Goal: Task Accomplishment & Management: Use online tool/utility

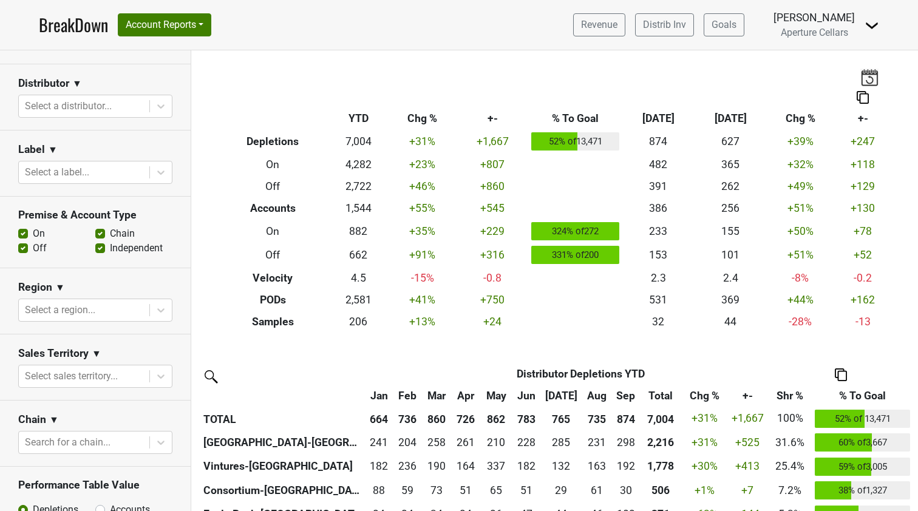
scroll to position [150, 0]
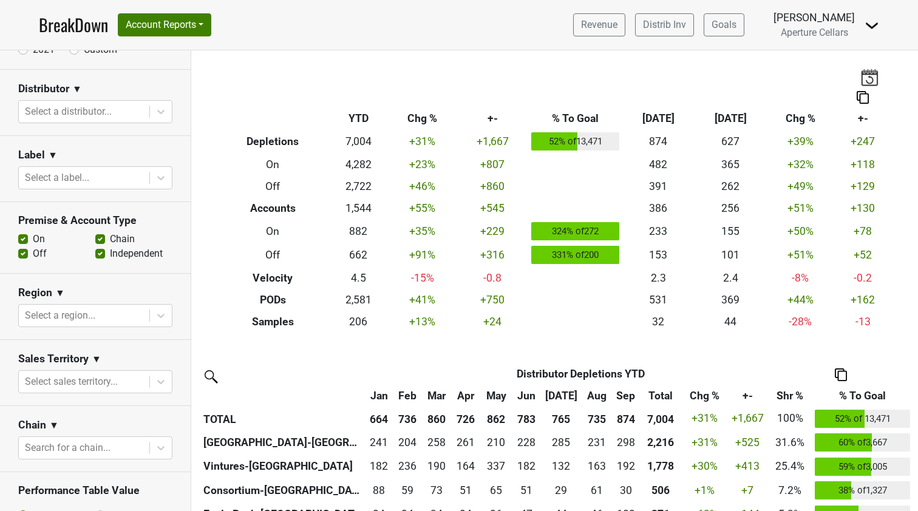
click at [33, 241] on label "On" at bounding box center [39, 239] width 12 height 15
click at [25, 241] on input "On" at bounding box center [23, 238] width 10 height 12
checkbox input "false"
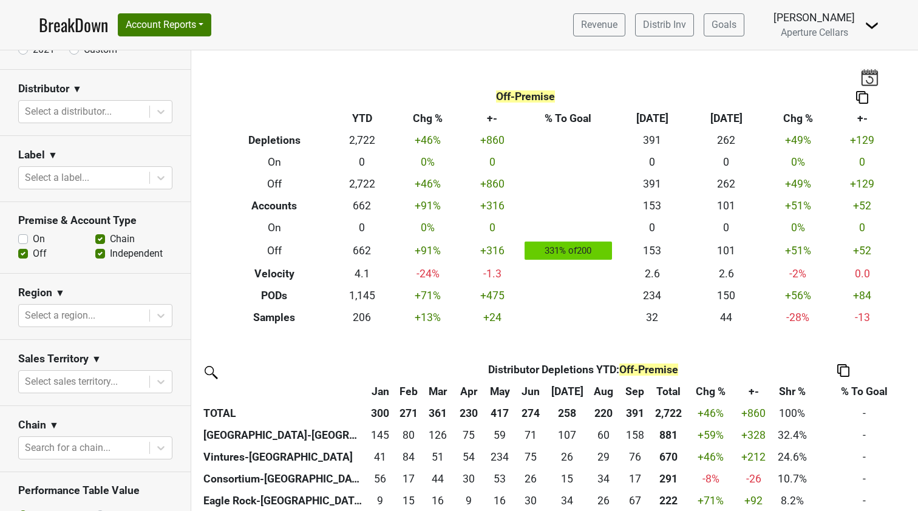
click at [110, 253] on label "Independent" at bounding box center [136, 253] width 53 height 15
click at [101, 253] on input "Independent" at bounding box center [100, 252] width 10 height 12
checkbox input "false"
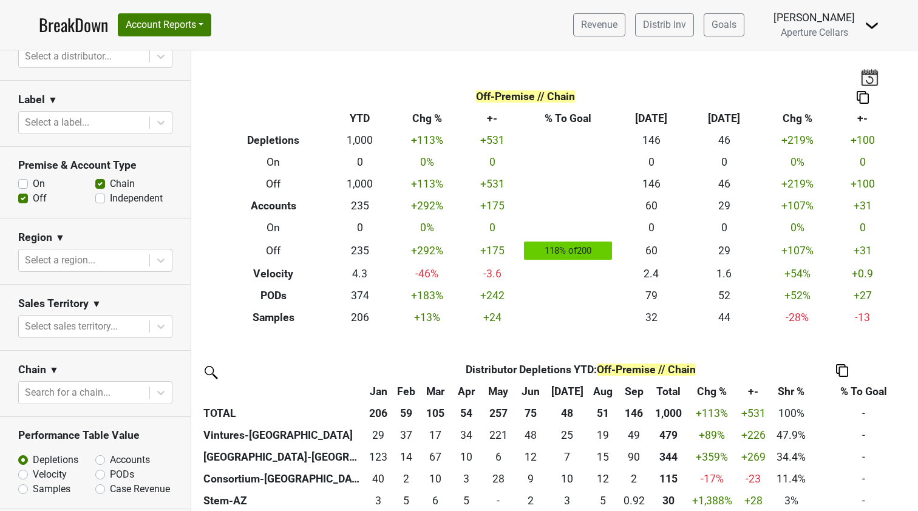
scroll to position [215, 0]
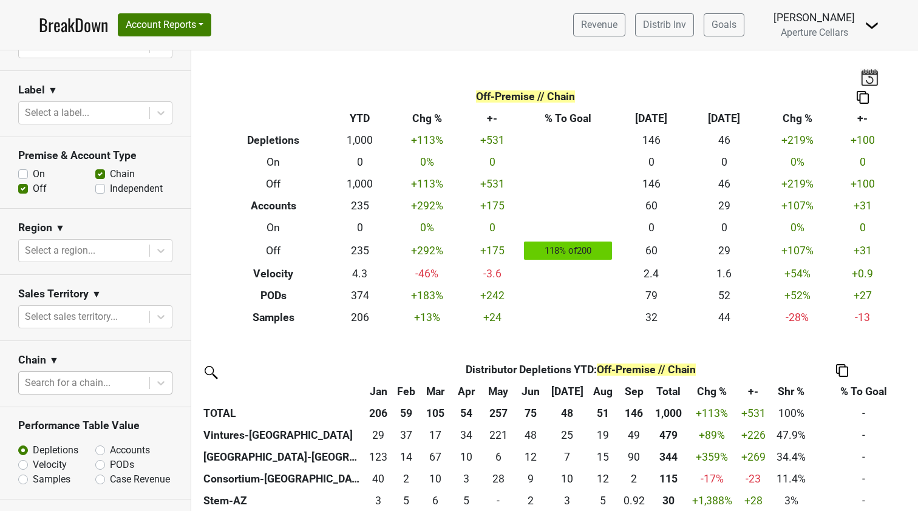
click at [101, 386] on div at bounding box center [84, 382] width 118 height 17
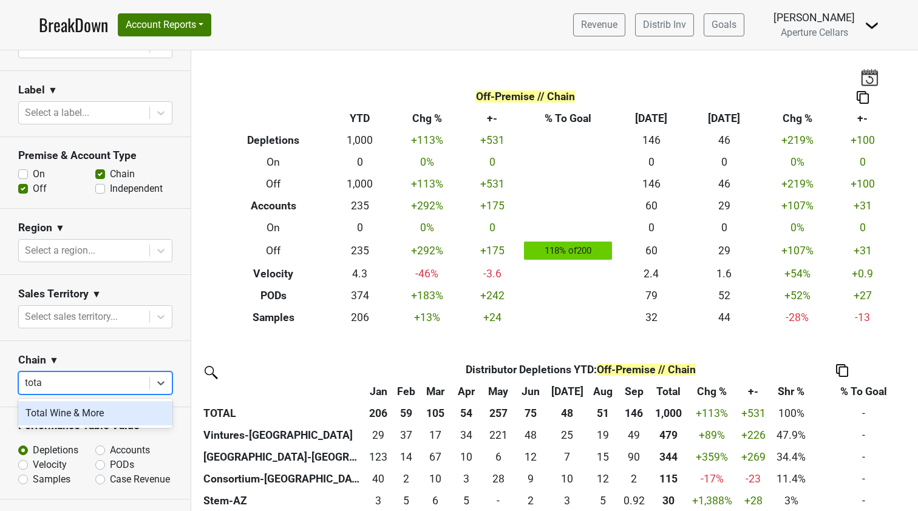
type input "total"
click at [66, 413] on div "Total Wine & More" at bounding box center [95, 413] width 154 height 24
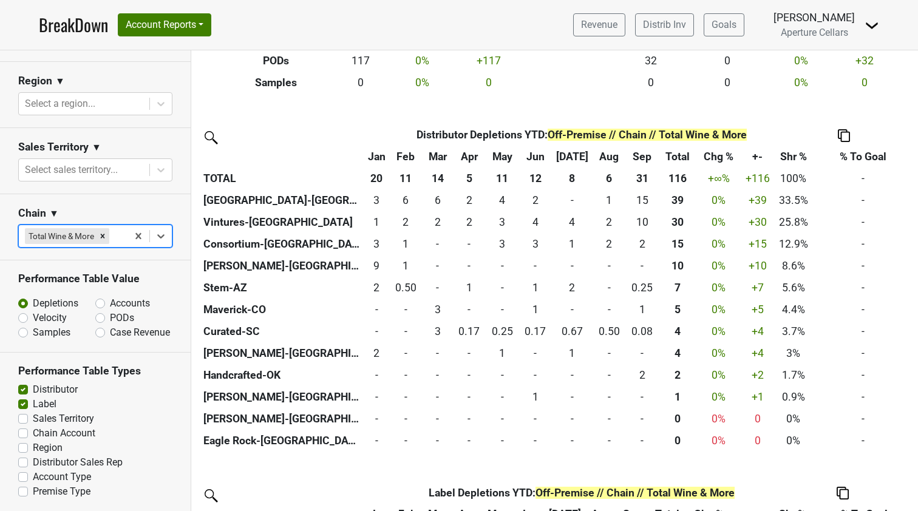
scroll to position [316, 0]
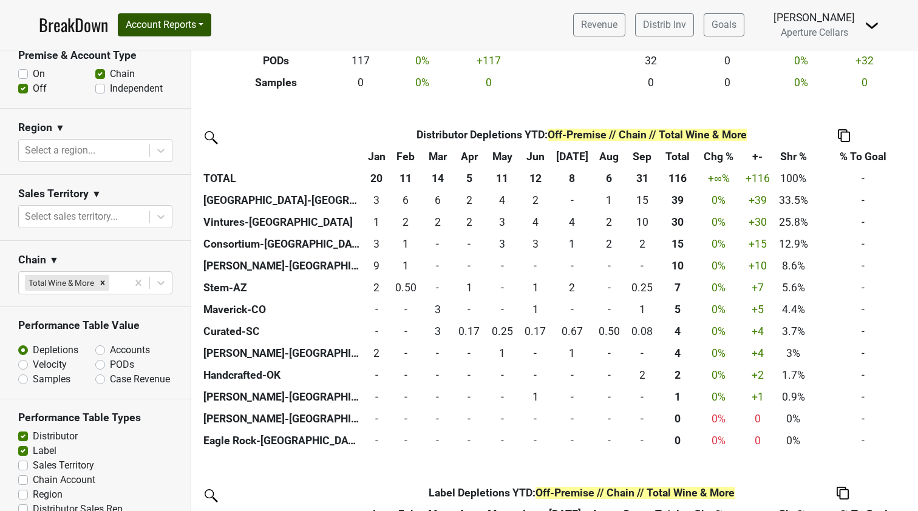
click at [196, 28] on button "Account Reports" at bounding box center [164, 24] width 93 height 23
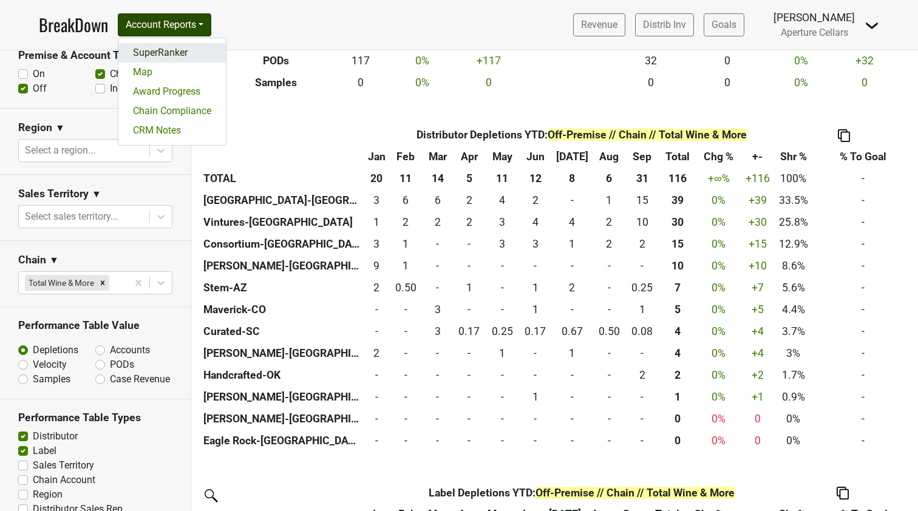
click at [183, 56] on link "SuperRanker" at bounding box center [171, 52] width 107 height 19
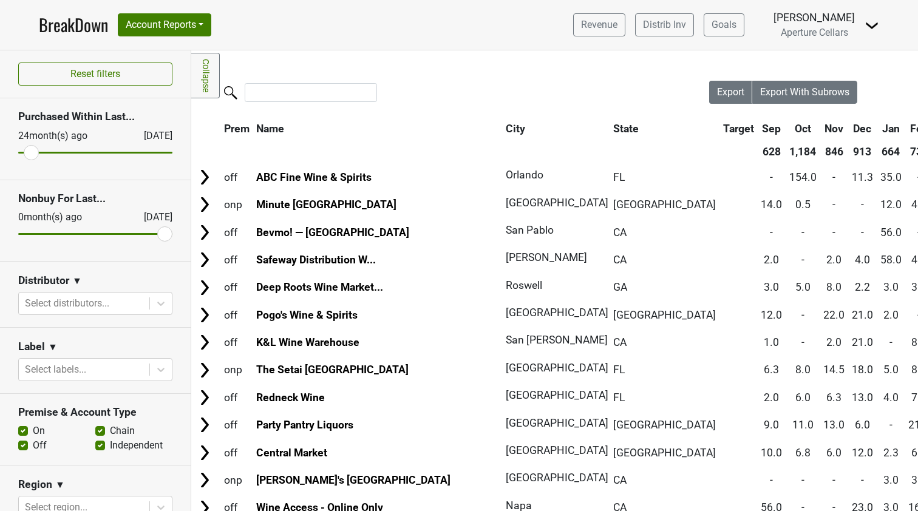
type input "24"
click at [31, 152] on input "range" at bounding box center [95, 153] width 154 height 2
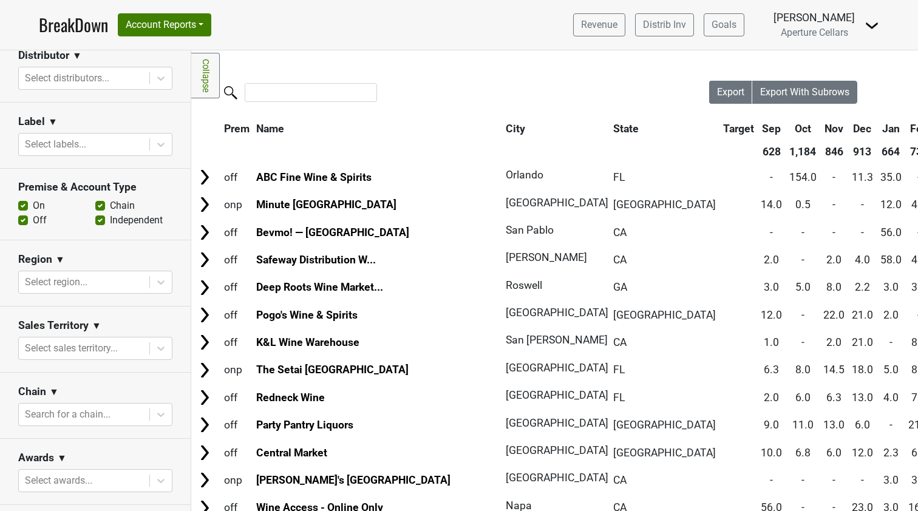
scroll to position [227, 0]
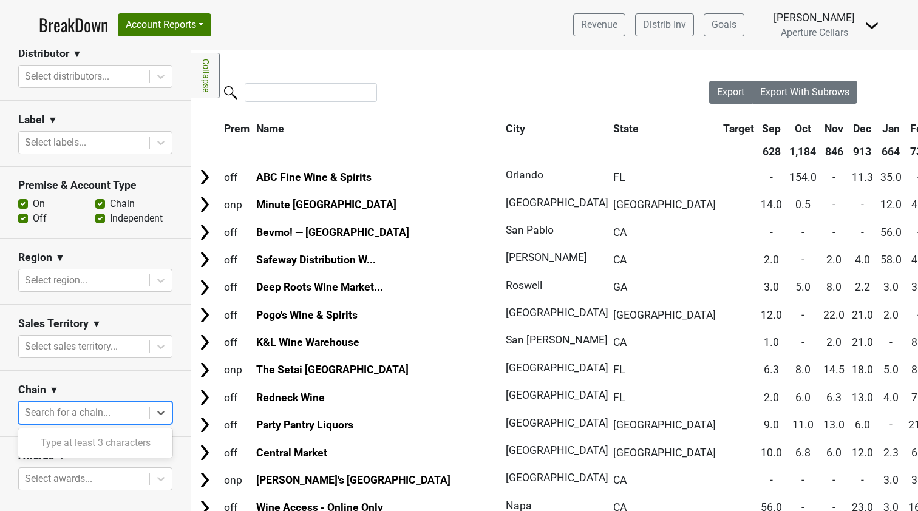
click at [121, 415] on div at bounding box center [84, 412] width 118 height 17
type input "tota"
click at [98, 448] on div "Total Wine & More" at bounding box center [95, 443] width 154 height 24
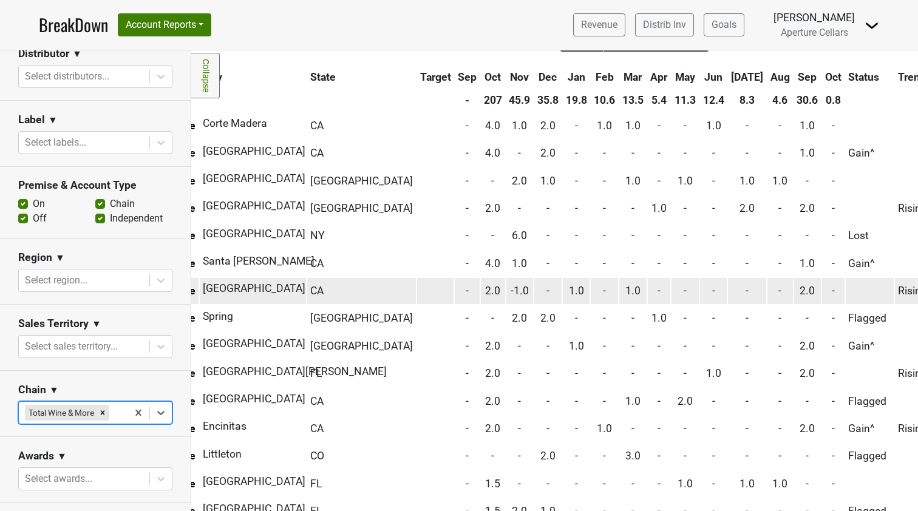
scroll to position [58, 146]
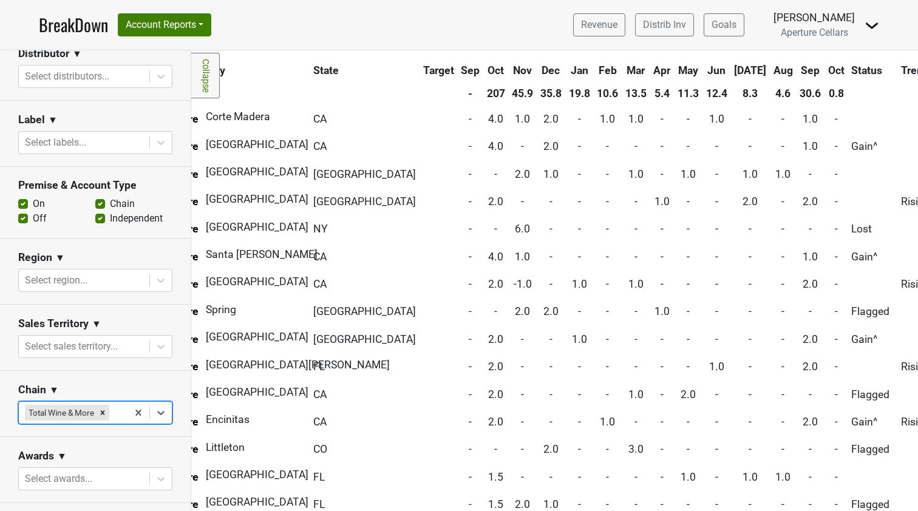
click at [33, 206] on label "On" at bounding box center [39, 204] width 12 height 15
click at [24, 206] on input "On" at bounding box center [23, 203] width 10 height 12
checkbox input "false"
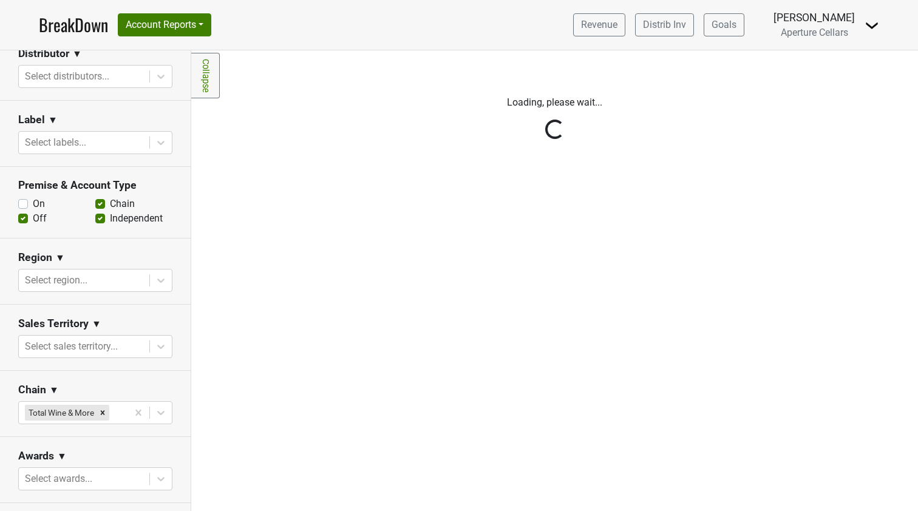
scroll to position [0, 0]
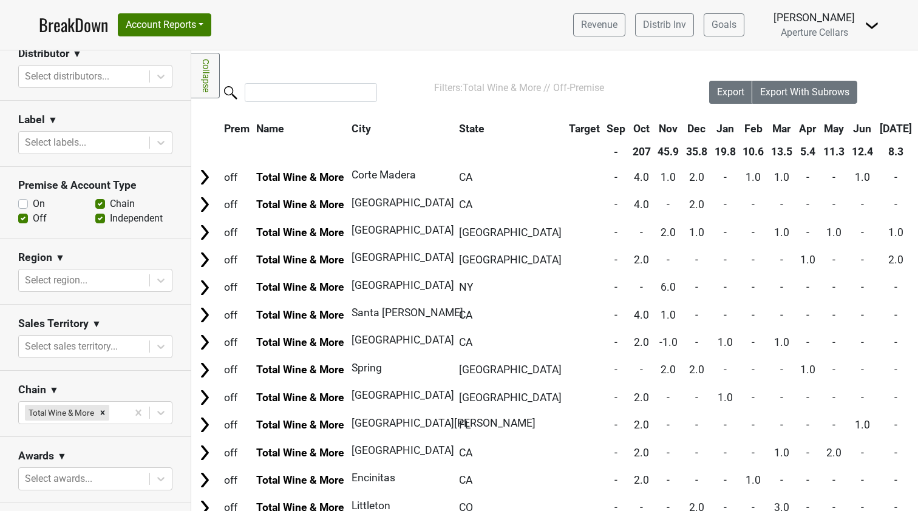
click at [110, 218] on label "Independent" at bounding box center [136, 218] width 53 height 15
click at [104, 218] on input "Independent" at bounding box center [100, 217] width 10 height 12
checkbox input "false"
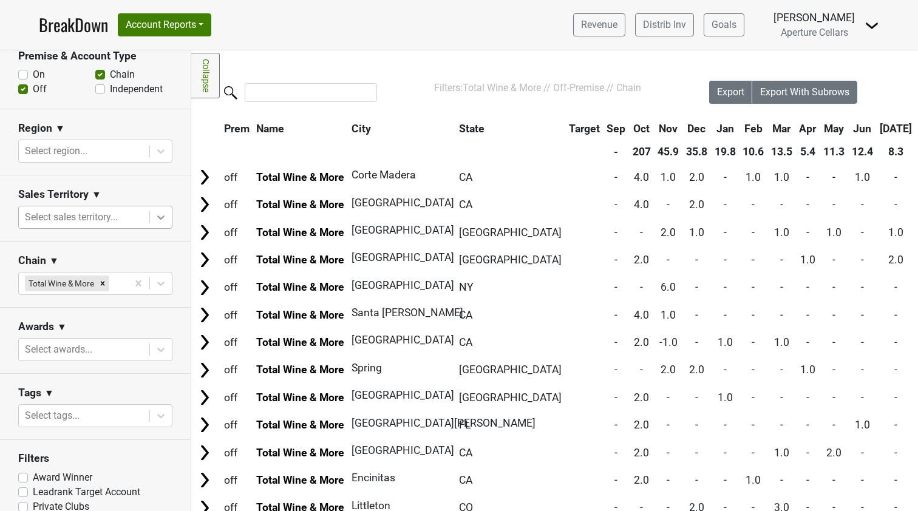
scroll to position [350, 0]
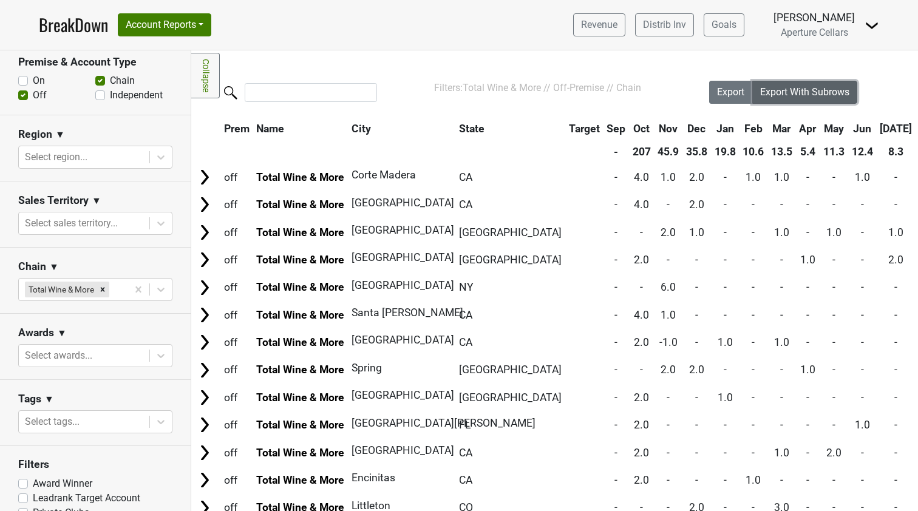
click at [818, 89] on span "Export With Subrows" at bounding box center [804, 92] width 89 height 12
click at [209, 22] on button "Account Reports" at bounding box center [164, 24] width 93 height 23
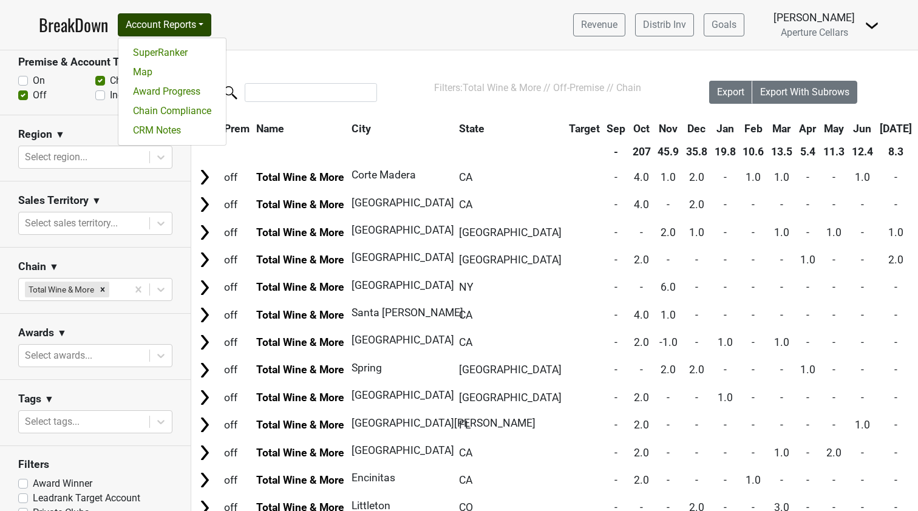
click at [75, 19] on link "BreakDown" at bounding box center [73, 24] width 69 height 25
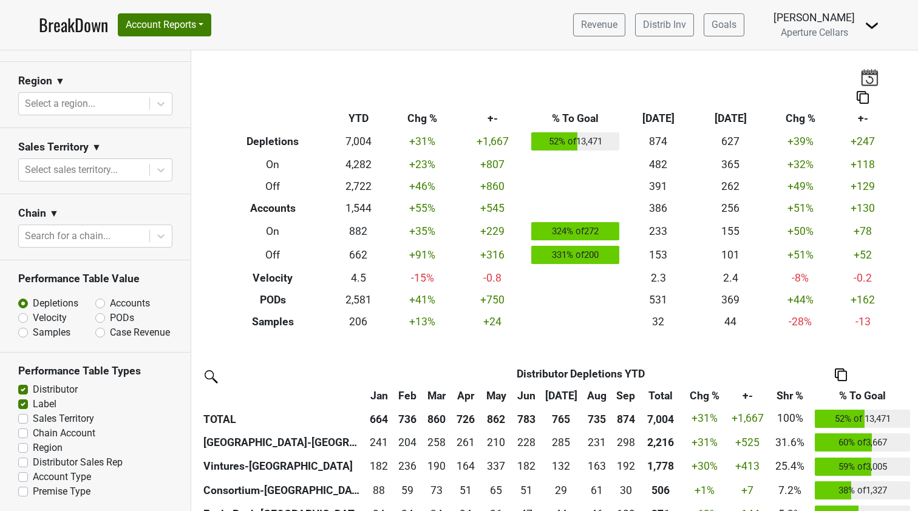
scroll to position [5, 0]
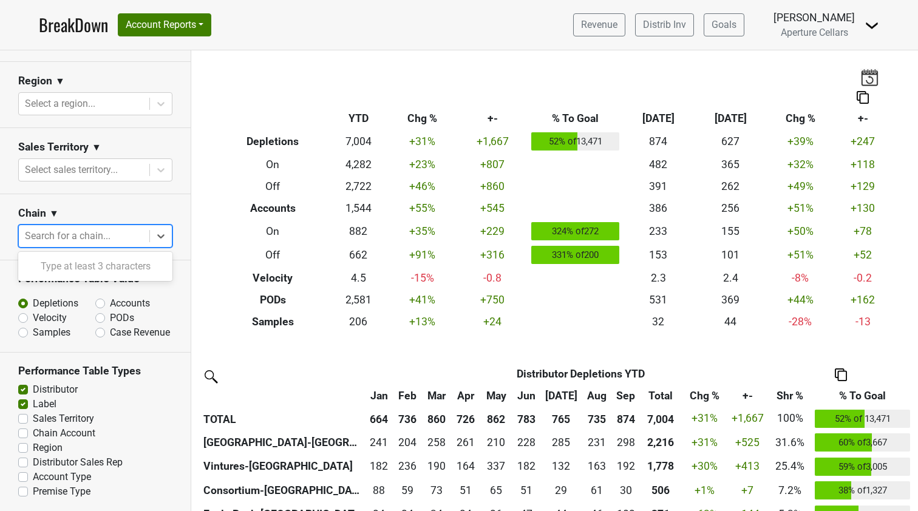
click at [100, 228] on div at bounding box center [84, 236] width 118 height 17
type input "total"
click at [76, 265] on div "Total Wine & More" at bounding box center [95, 266] width 154 height 24
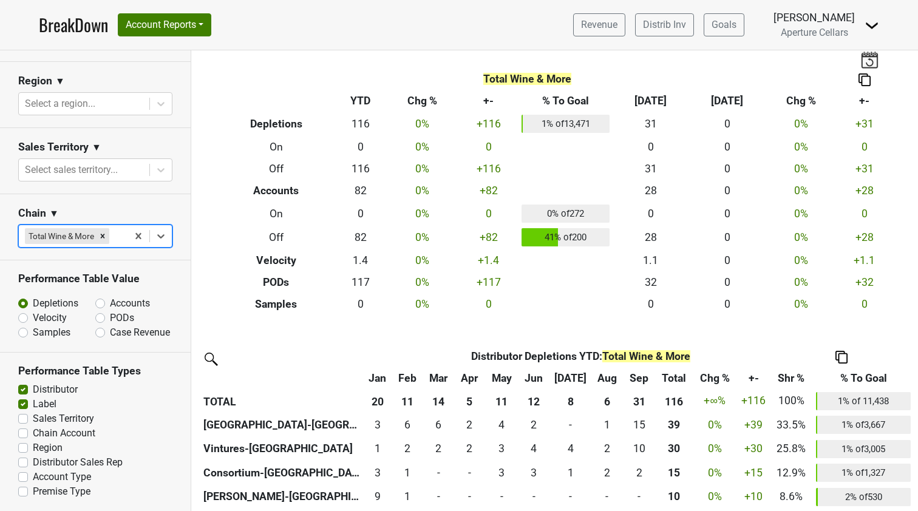
scroll to position [12, 0]
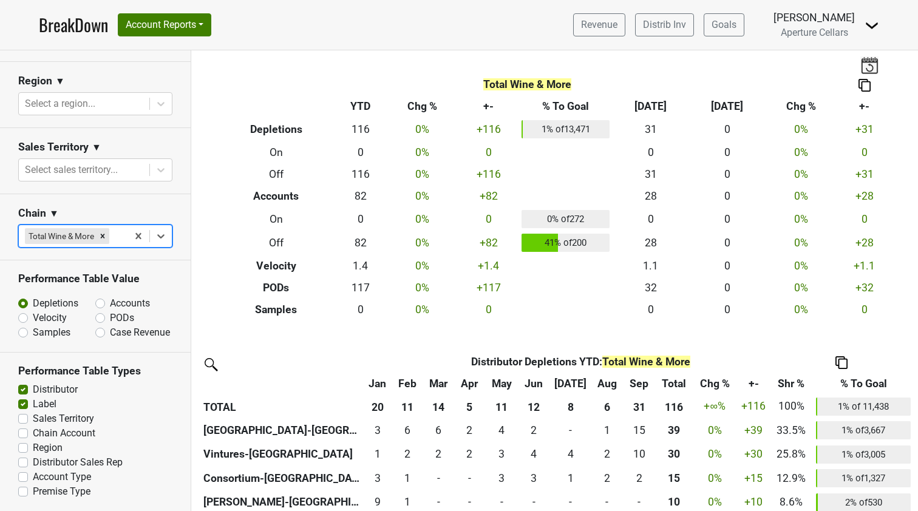
click at [690, 64] on div "Total Wine & More Breakdown Type YTD Chg % +- % To Goal Sep ‘25 Sep ‘24 Chg % +…" at bounding box center [555, 179] width 692 height 282
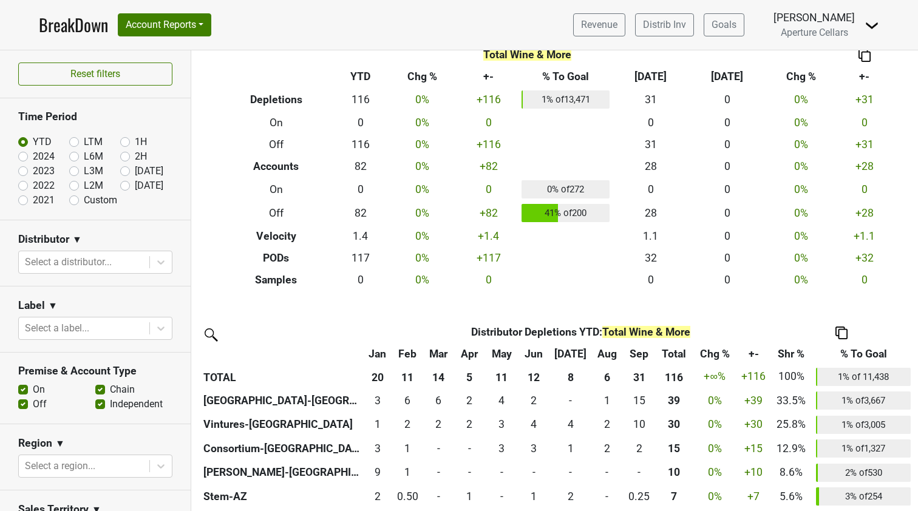
scroll to position [0, 0]
click at [84, 198] on label "Custom" at bounding box center [100, 200] width 33 height 15
click at [70, 198] on input "Custom" at bounding box center [93, 199] width 49 height 12
radio input "true"
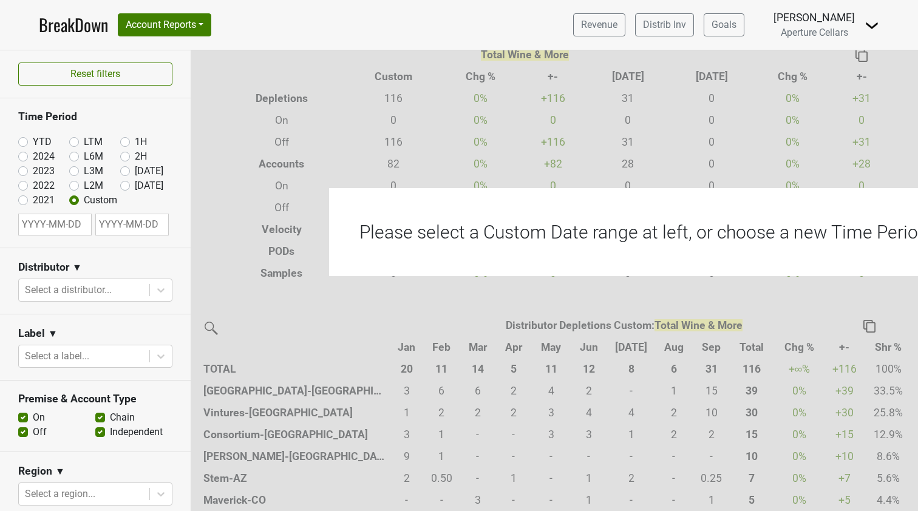
click at [39, 225] on input "text" at bounding box center [54, 225] width 73 height 22
select select "9"
select select "2025"
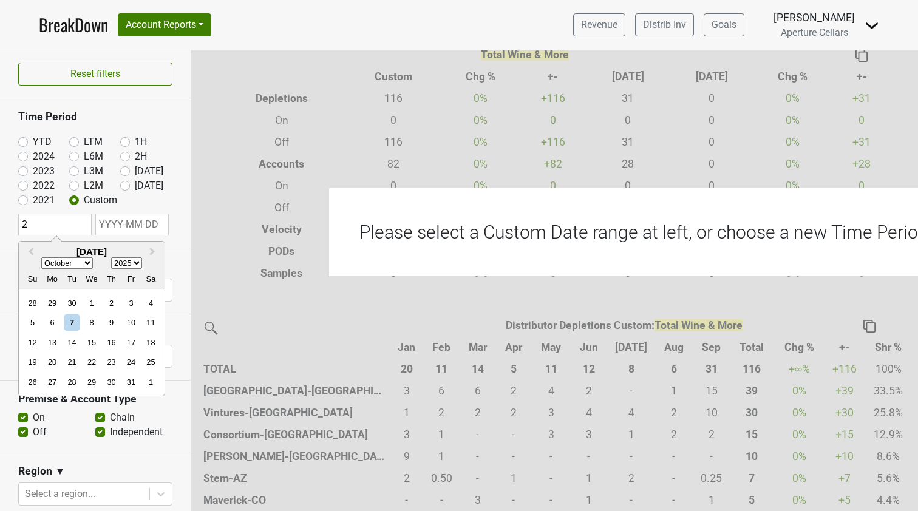
type input "20"
select select "0"
select select "2020"
type input "2024"
select select "2024"
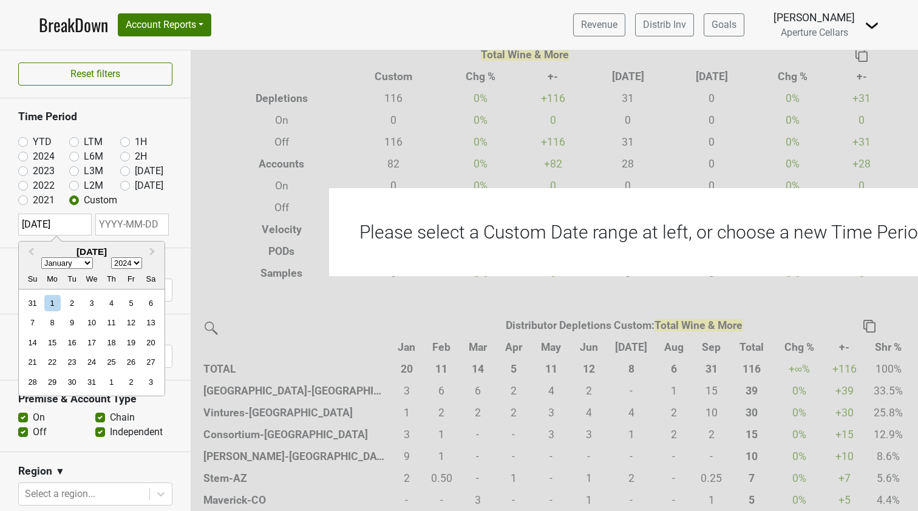
type input "2024-01-01"
click at [110, 223] on input "text" at bounding box center [131, 225] width 73 height 22
select select "9"
select select "2025"
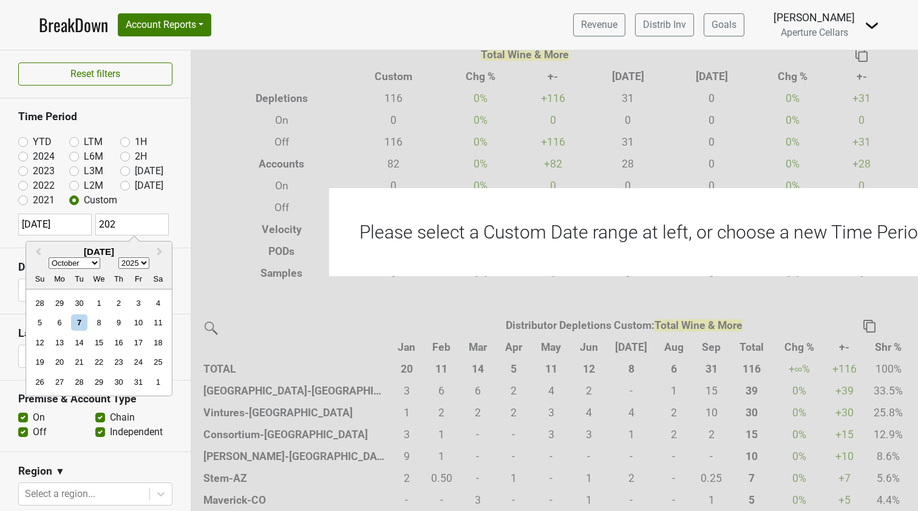
type input "2025"
select select "0"
type input "2025-10"
select select "9"
type input "2025-10-07"
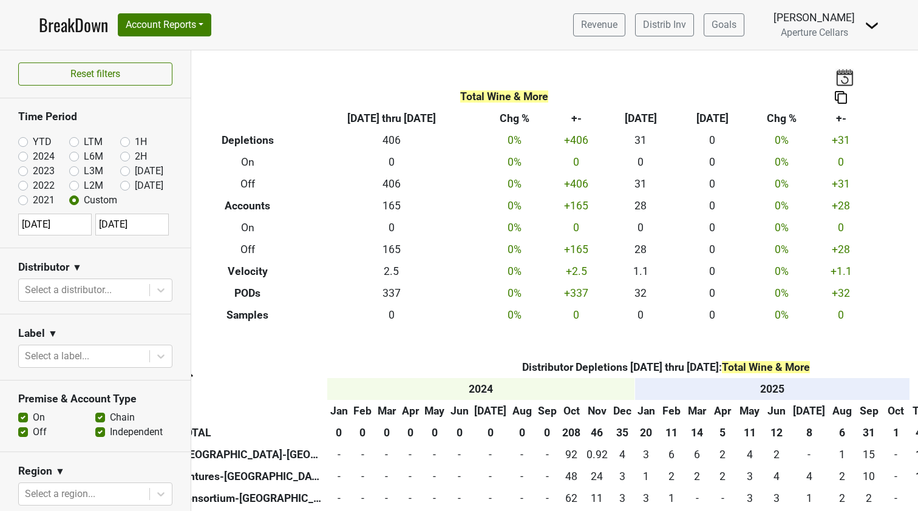
scroll to position [0, 25]
click at [843, 100] on img at bounding box center [840, 97] width 12 height 13
click at [841, 59] on div "Copy as Image" at bounding box center [843, 58] width 61 height 18
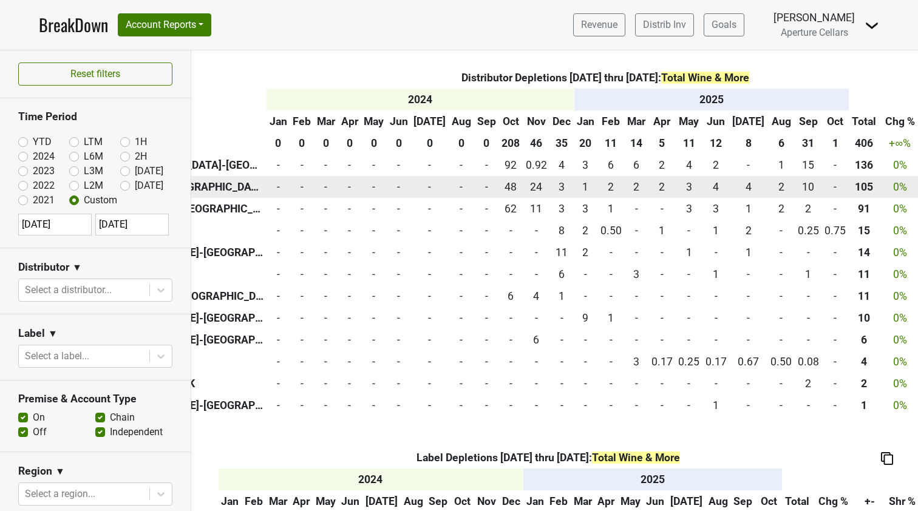
scroll to position [289, 85]
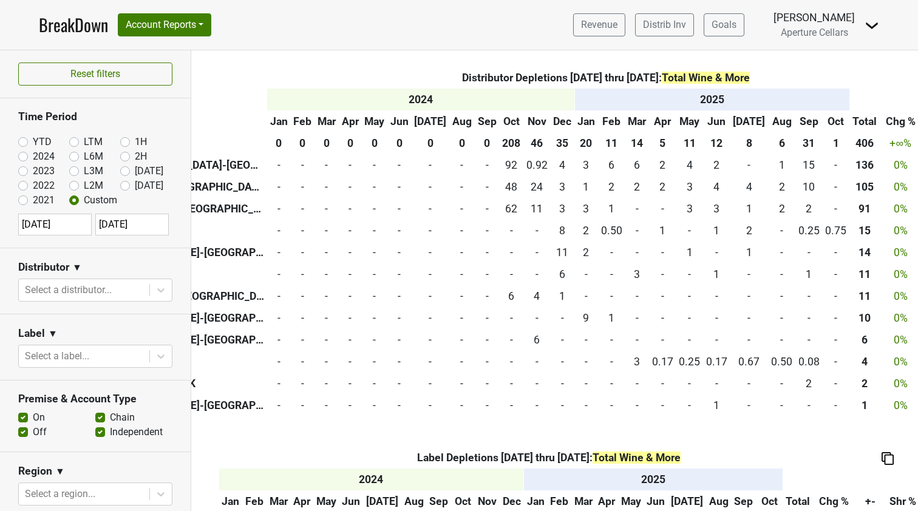
click at [876, 52] on div "Export to Excel" at bounding box center [881, 54] width 62 height 18
